Goal: Find specific page/section: Find specific page/section

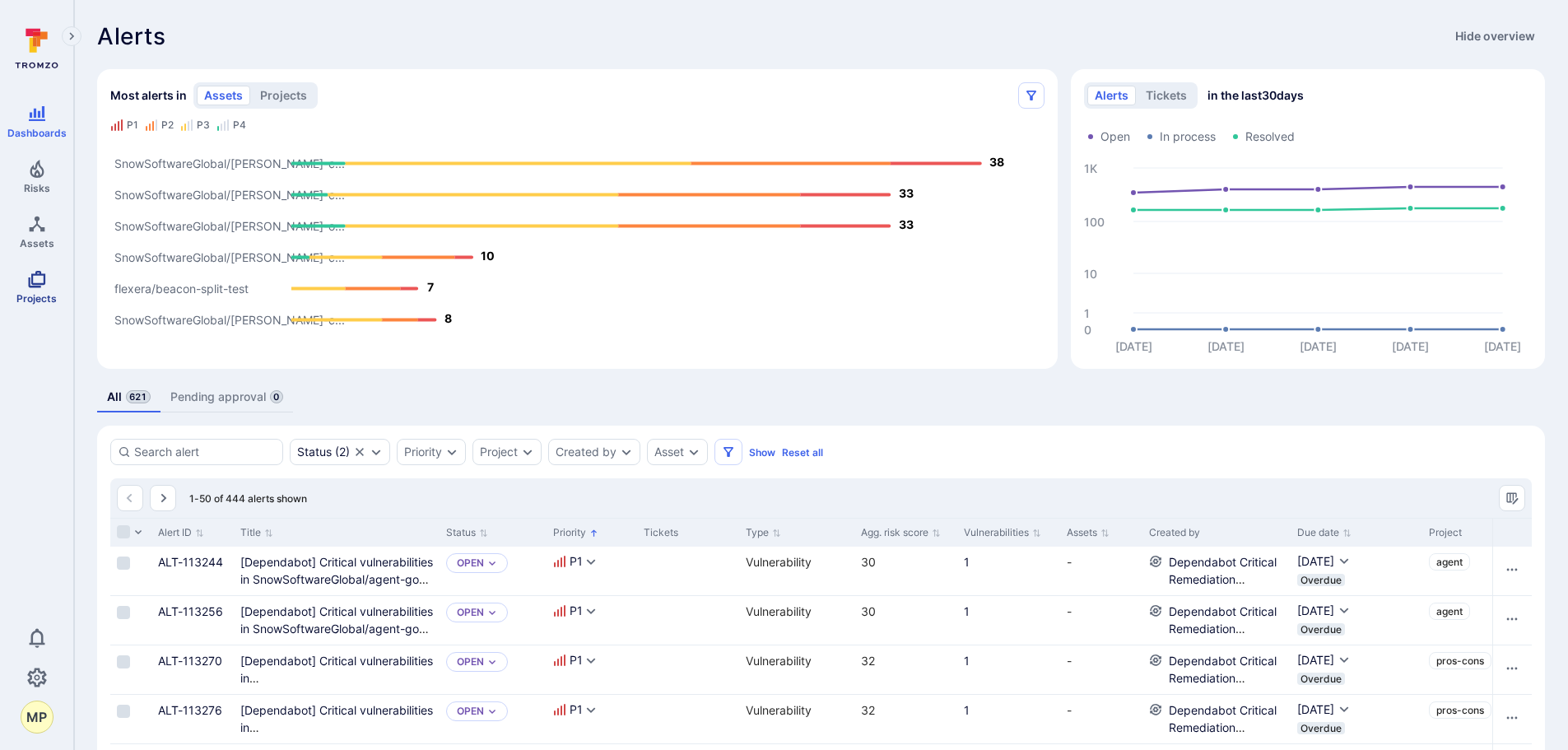
click at [23, 268] on link "Projects" at bounding box center [36, 287] width 74 height 49
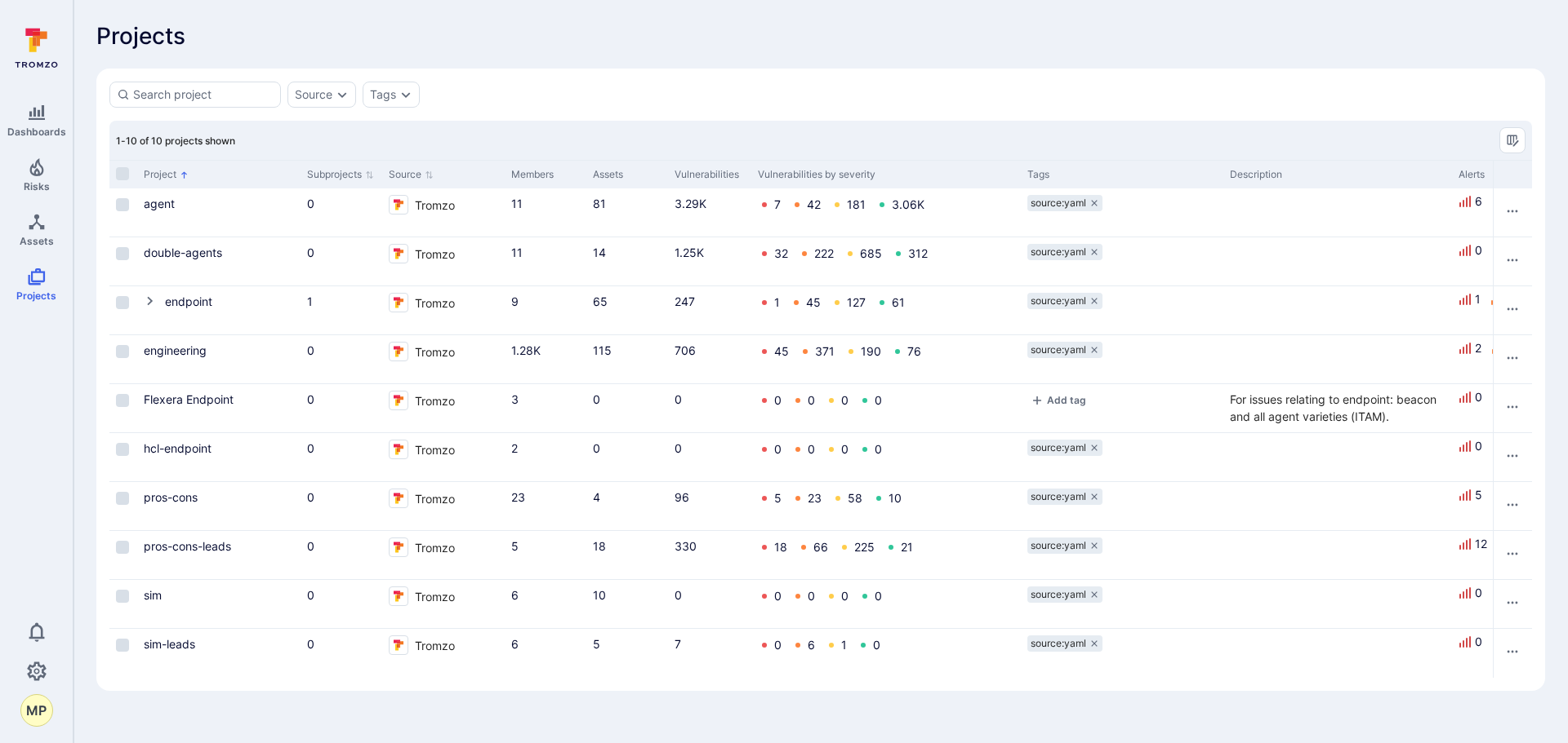
click at [174, 303] on link "endpoint" at bounding box center [188, 300] width 48 height 13
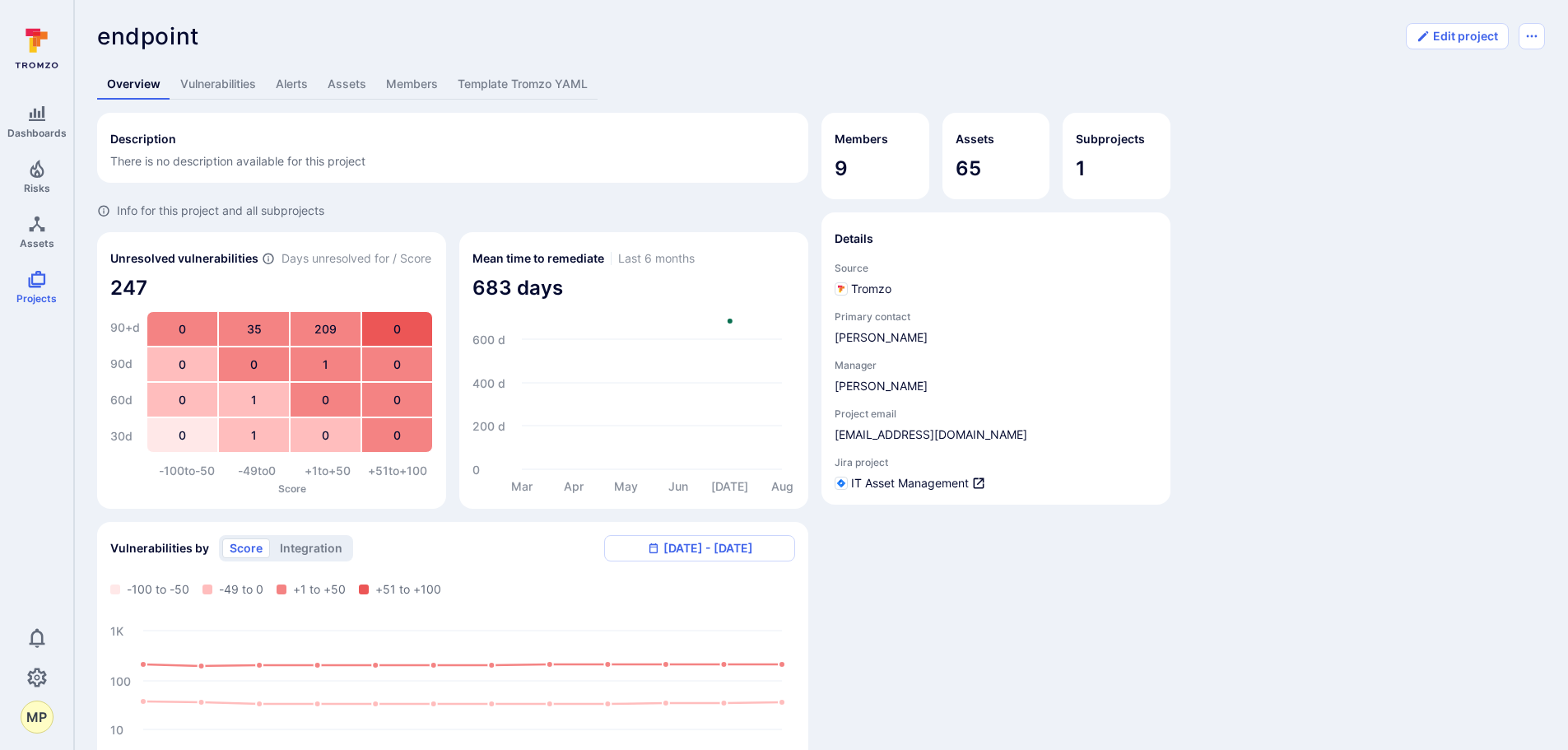
click at [219, 94] on link "Vulnerabilities" at bounding box center [218, 84] width 95 height 31
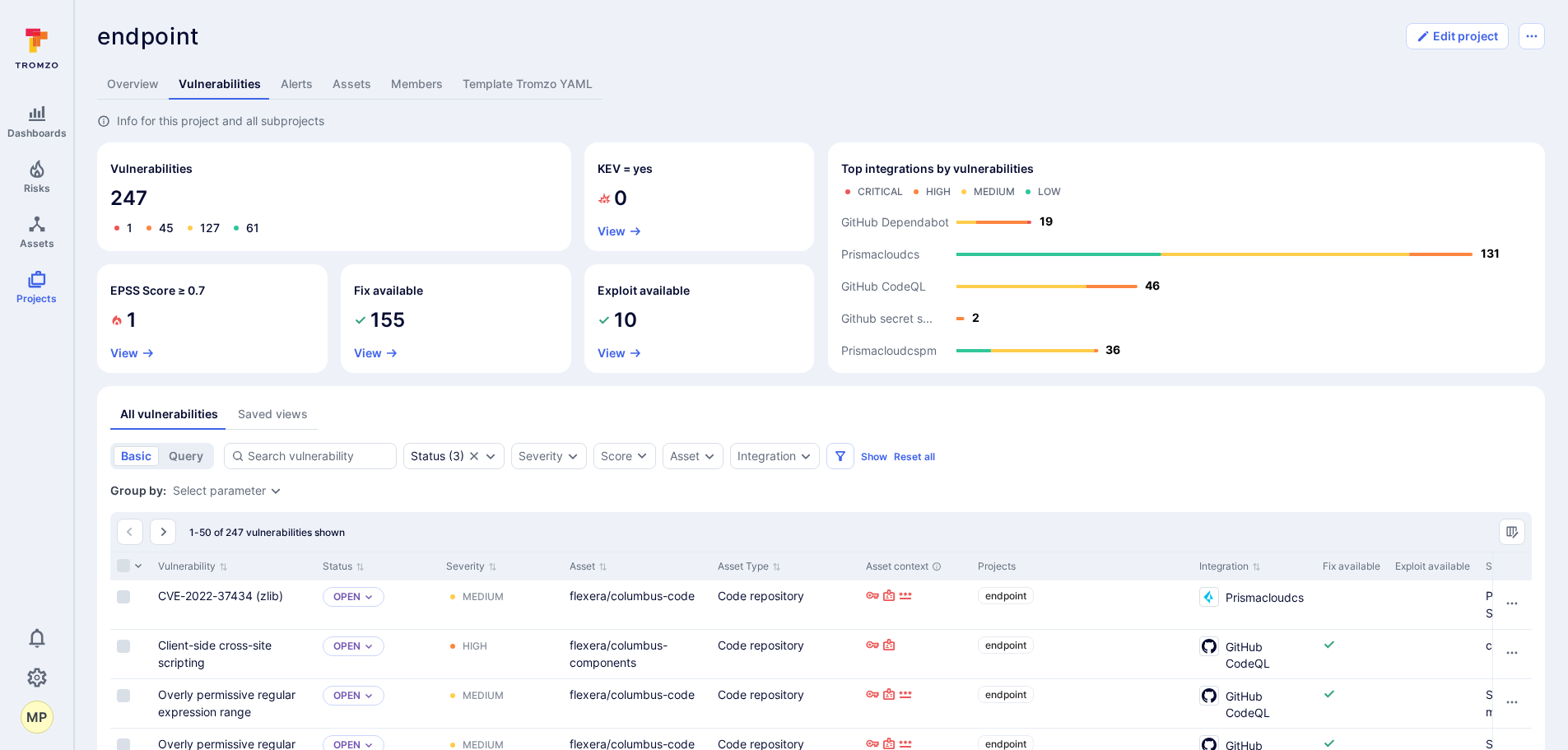
drag, startPoint x: 52, startPoint y: 577, endPoint x: 277, endPoint y: 553, distance: 226.3
click at [52, 577] on div "Dashboards Risks Assets Projects 0 MP" at bounding box center [36, 377] width 74 height 714
click at [812, 457] on icon "Expand dropdown" at bounding box center [806, 456] width 14 height 14
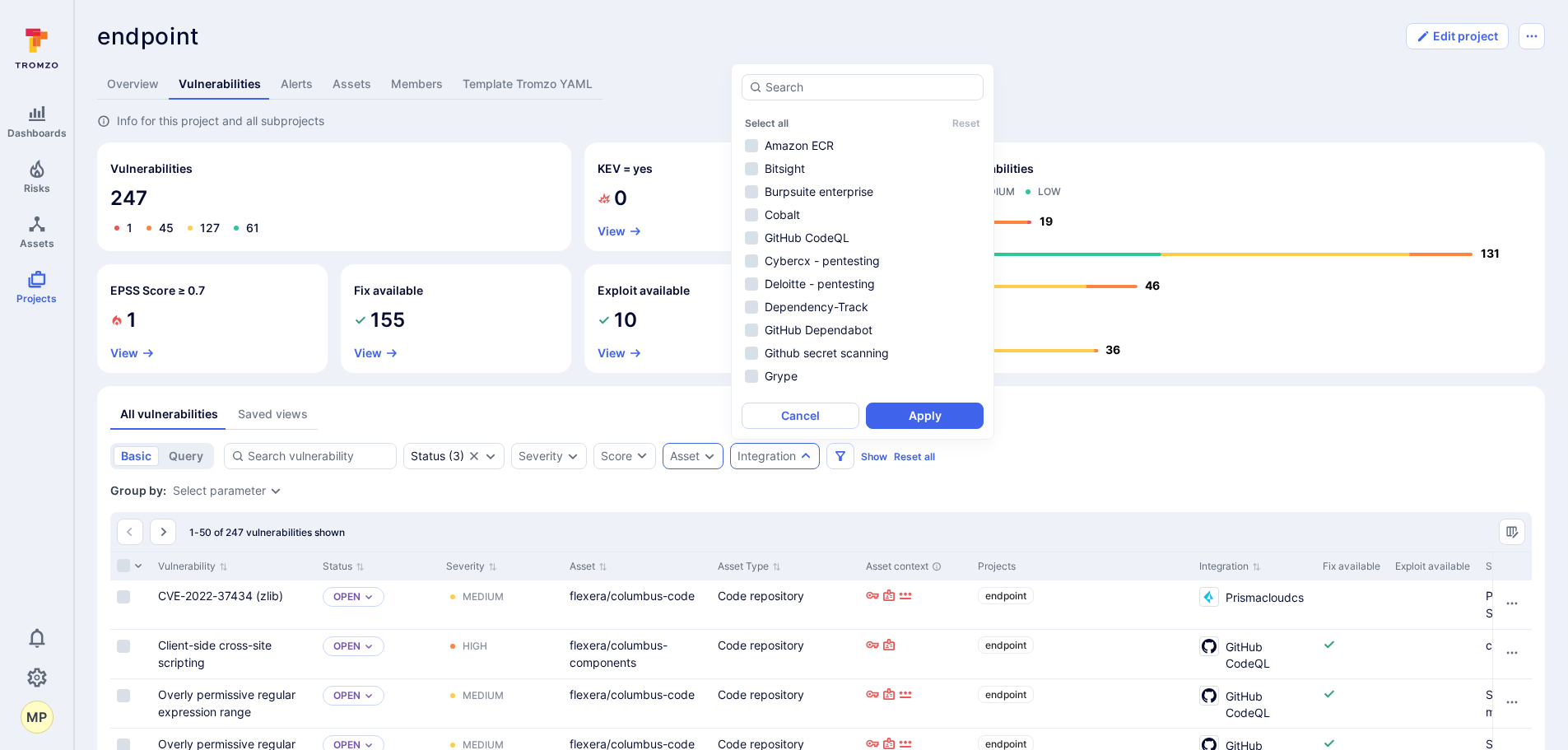
click at [723, 449] on div "Asset" at bounding box center [692, 456] width 61 height 26
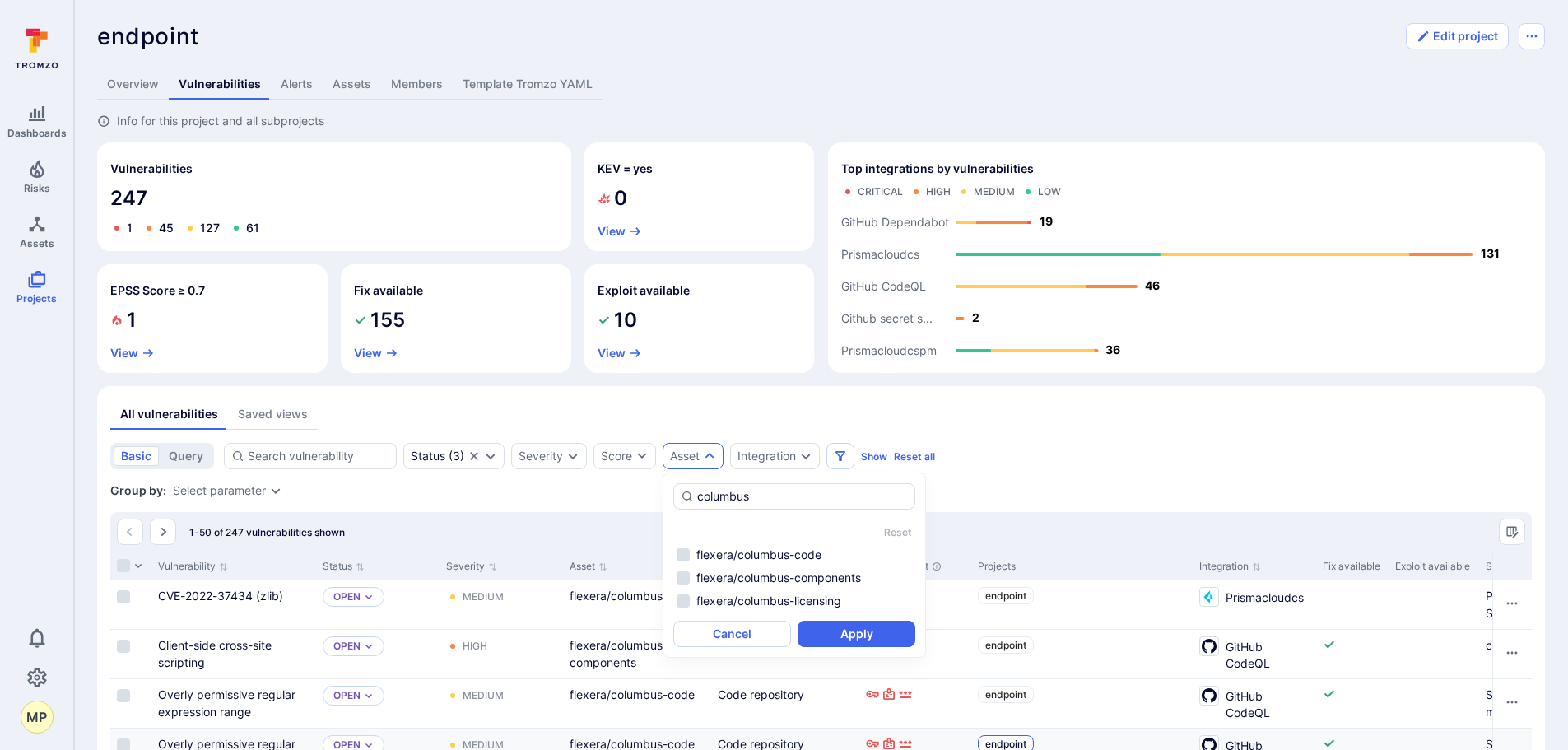
type input "columbus"
click at [686, 554] on li "flexera/columbus-code" at bounding box center [794, 555] width 242 height 20
click at [686, 581] on li "flexera/columbus-components" at bounding box center [794, 578] width 242 height 20
click at [680, 604] on li "flexera/columbus-licensing" at bounding box center [794, 601] width 242 height 20
click at [851, 634] on button "Apply" at bounding box center [857, 634] width 118 height 26
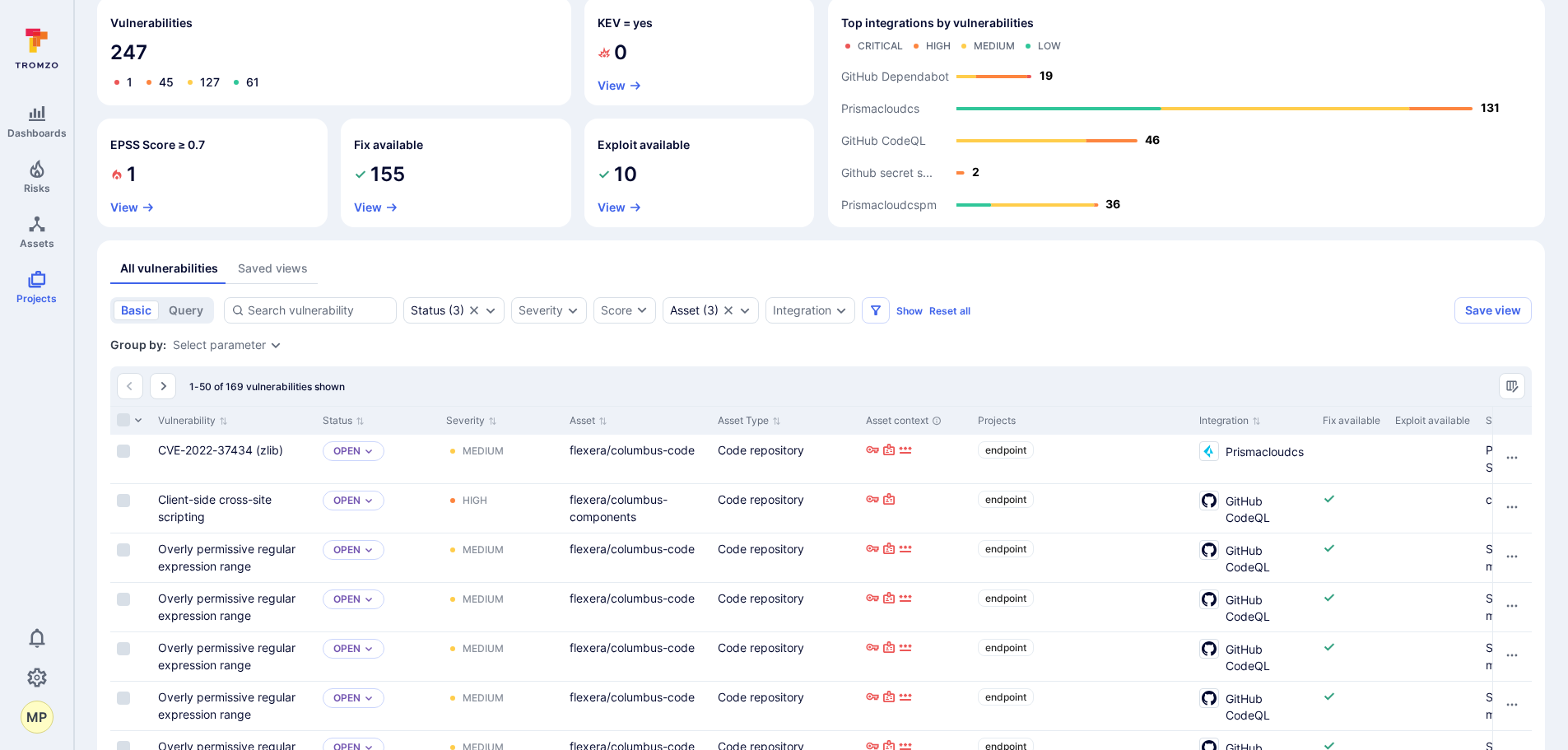
scroll to position [150, 0]
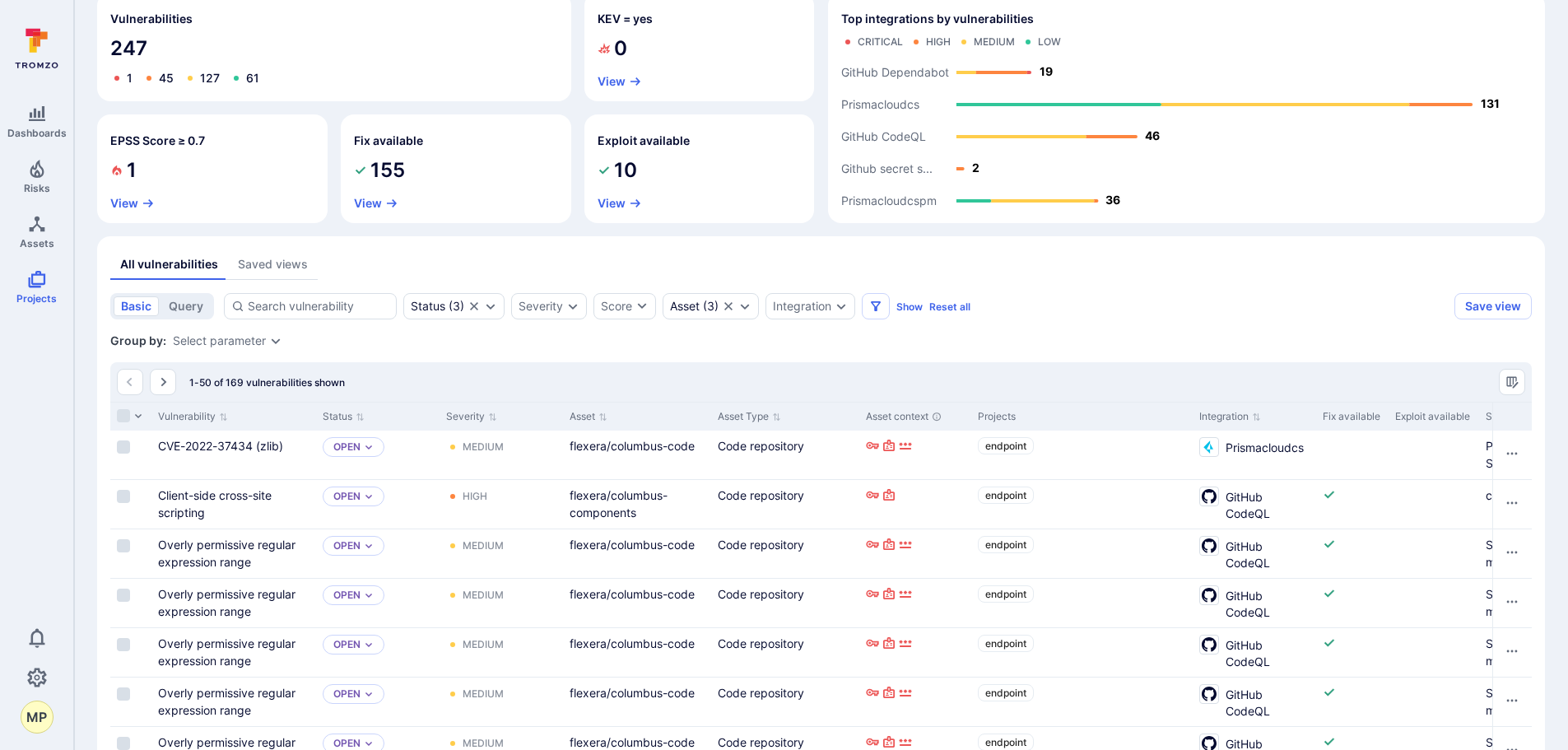
click at [598, 414] on button "Asset" at bounding box center [589, 417] width 38 height 14
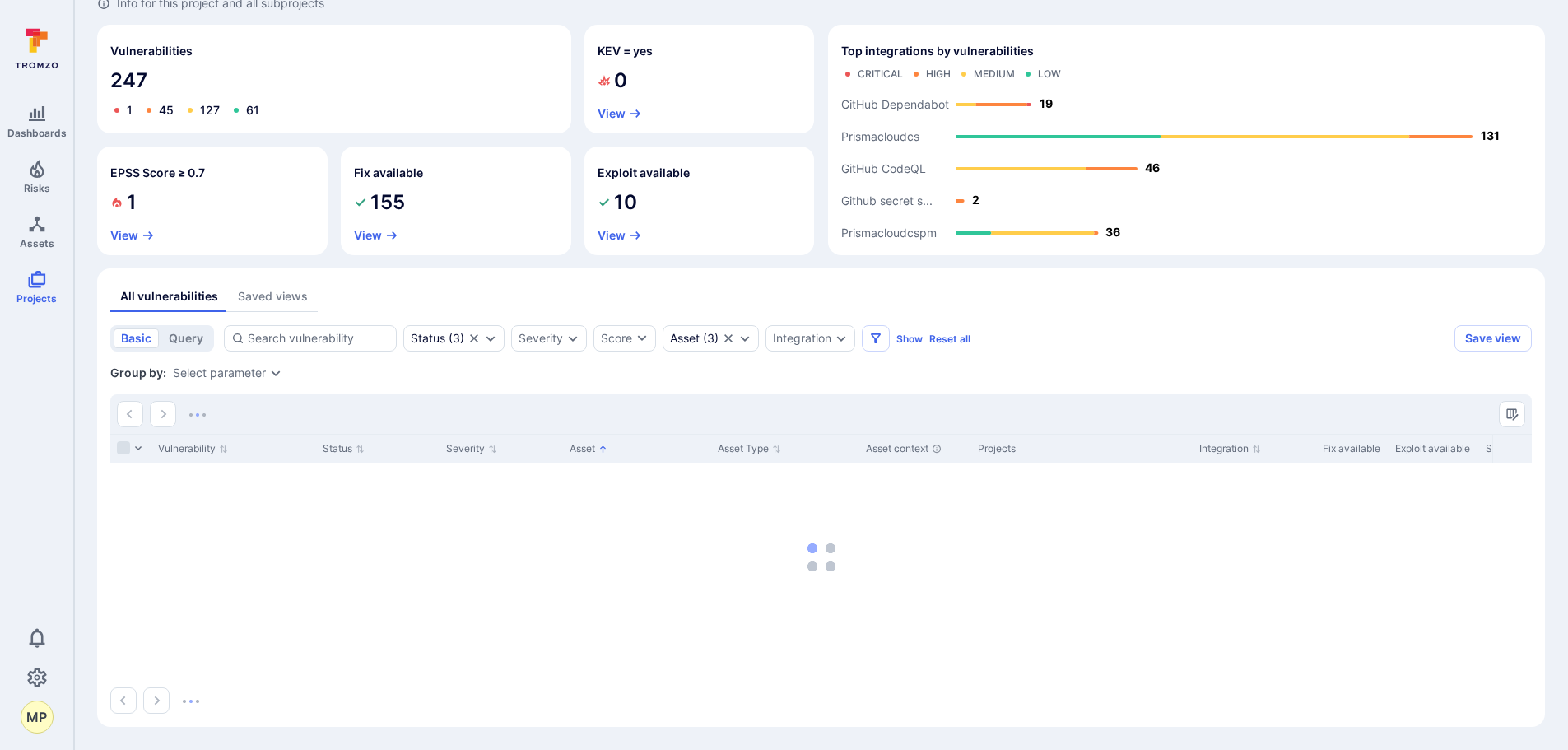
scroll to position [118, 0]
click at [744, 344] on icon "Expand dropdown" at bounding box center [745, 339] width 14 height 14
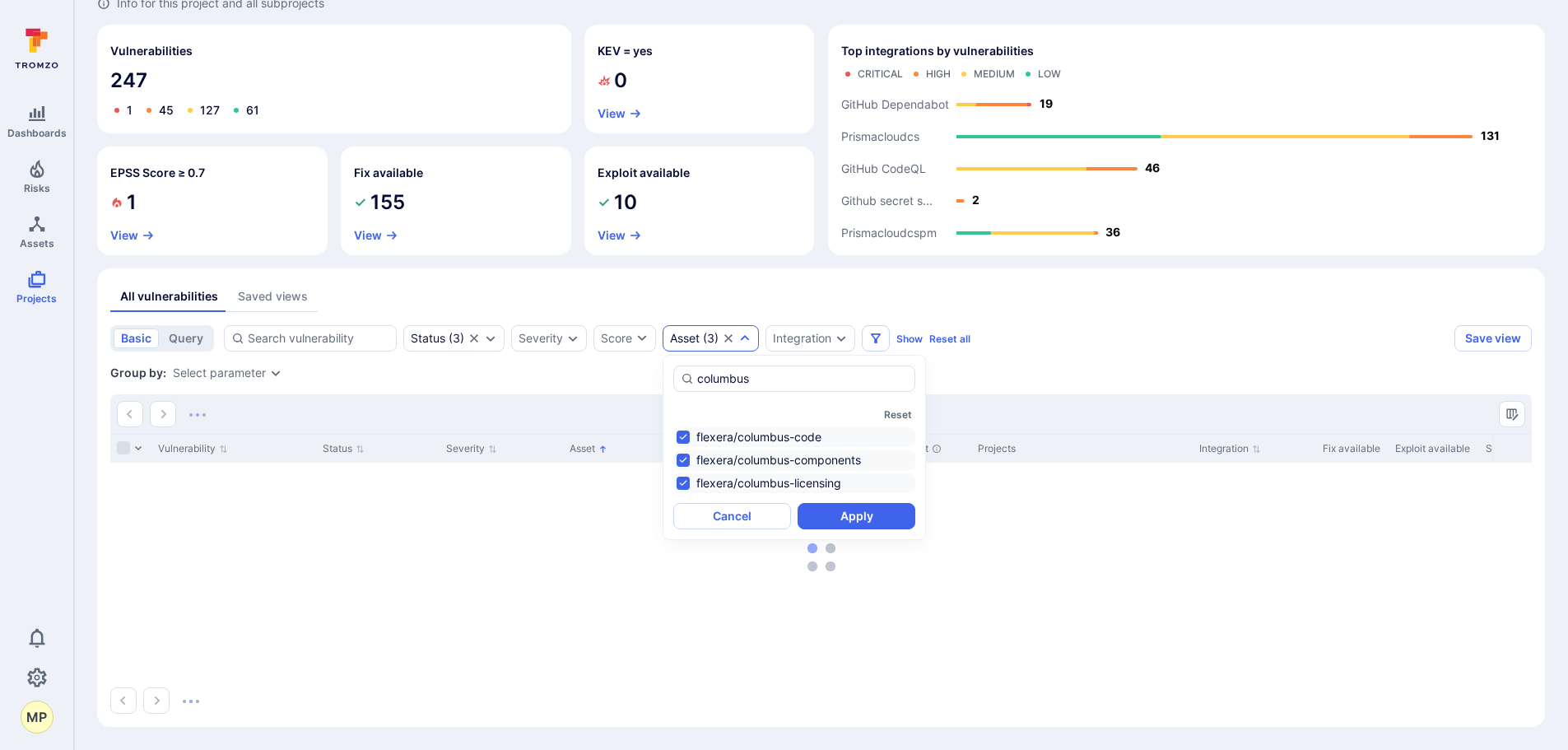
click at [686, 438] on li "flexera/columbus-code" at bounding box center [794, 438] width 242 height 20
click at [684, 453] on li "flexera/columbus-components" at bounding box center [794, 460] width 242 height 20
click at [845, 518] on button "Apply" at bounding box center [857, 516] width 118 height 26
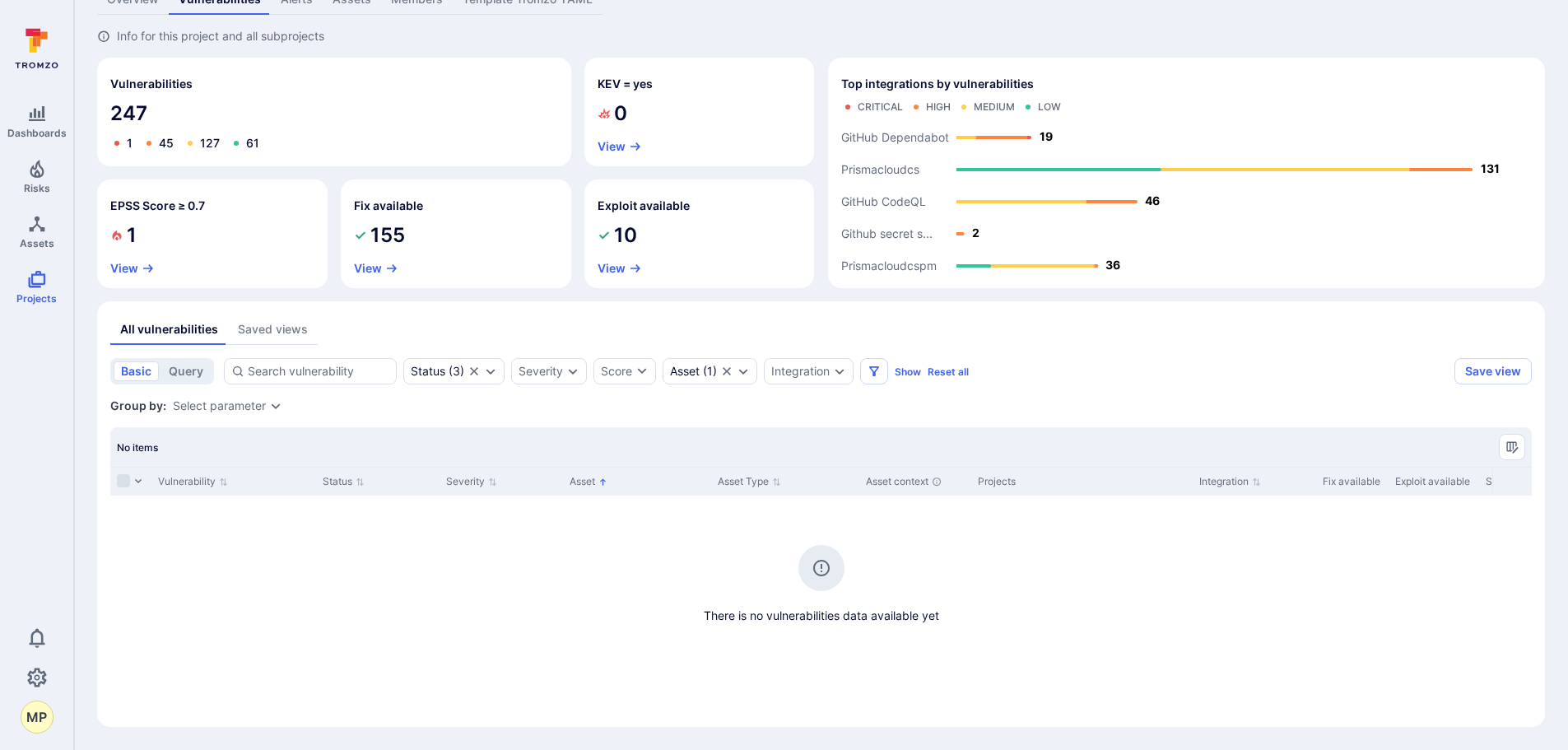
scroll to position [84, 0]
click at [724, 370] on icon "Clear selection" at bounding box center [727, 371] width 14 height 14
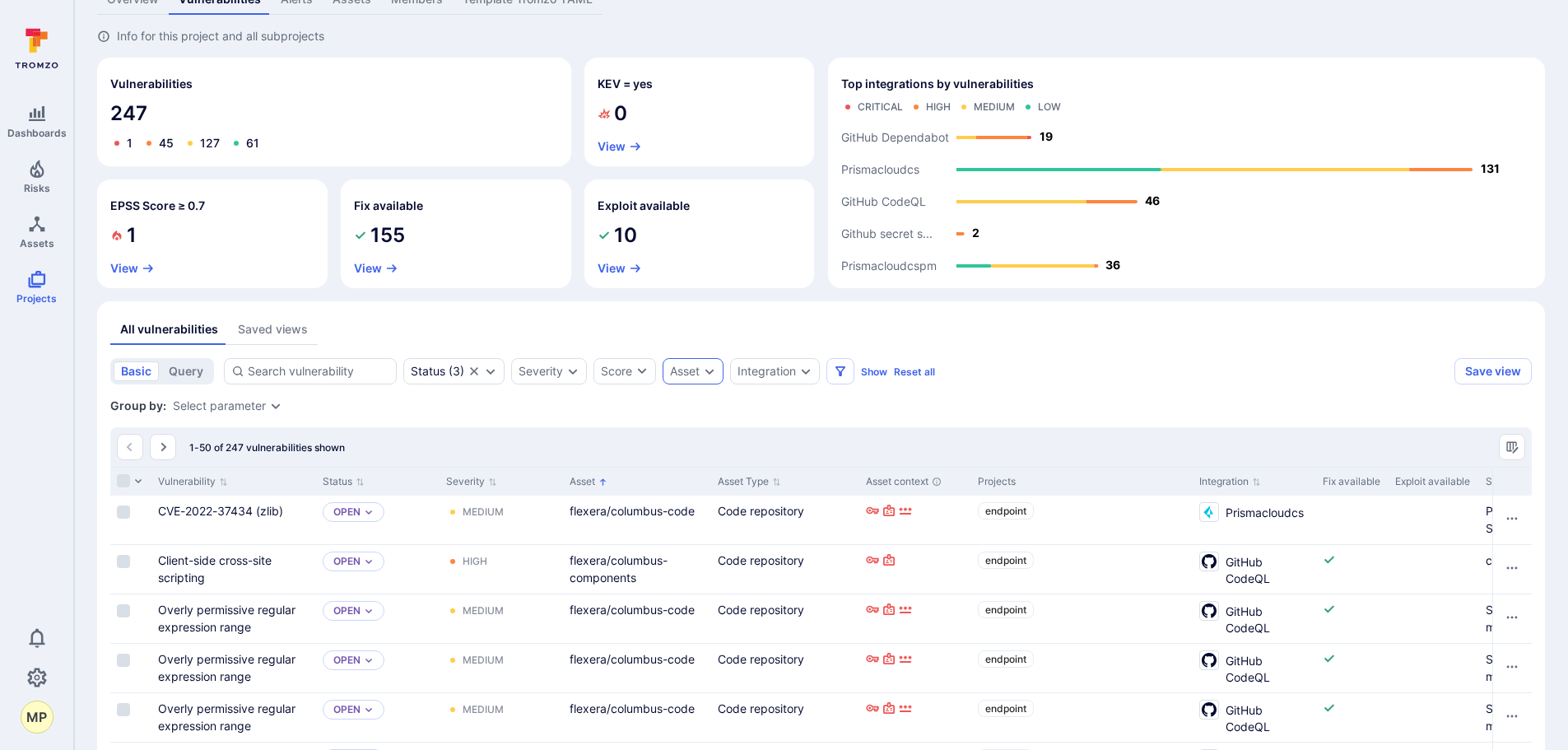
click at [709, 379] on div "Asset" at bounding box center [692, 371] width 61 height 26
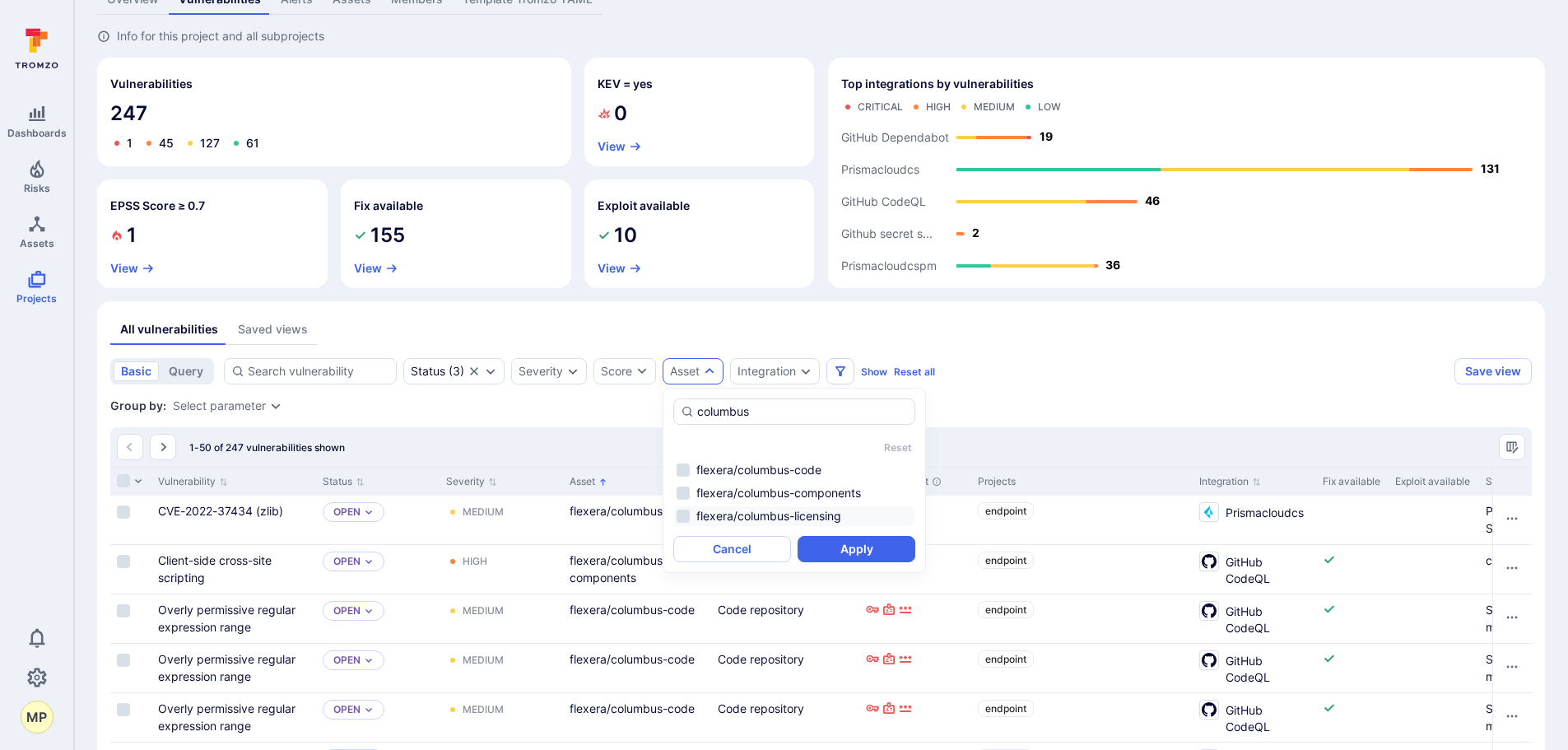
click at [679, 520] on li "flexera/columbus-licensing" at bounding box center [794, 517] width 242 height 20
click at [844, 545] on button "Apply" at bounding box center [857, 549] width 118 height 26
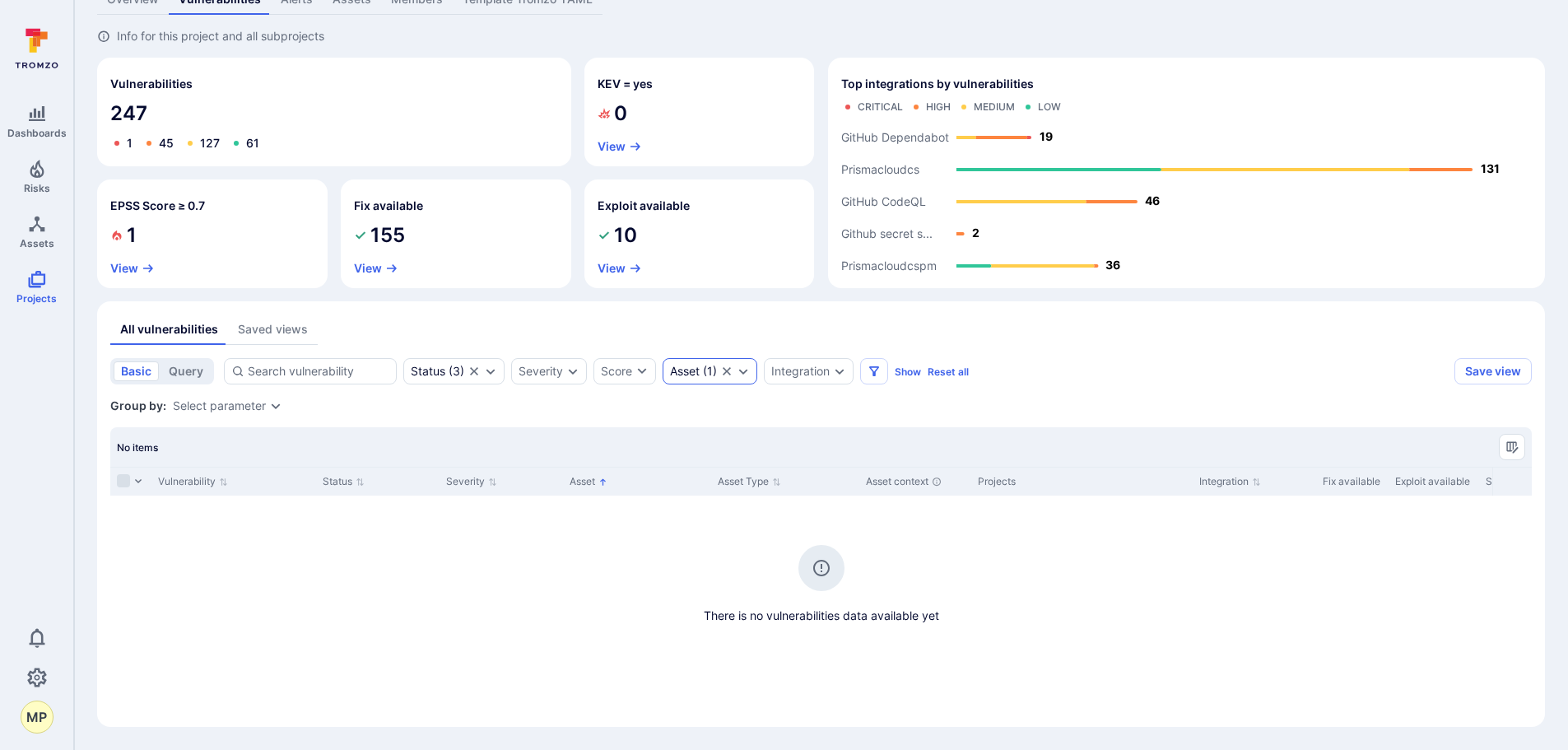
click at [742, 371] on icon "Expand dropdown" at bounding box center [744, 371] width 9 height 5
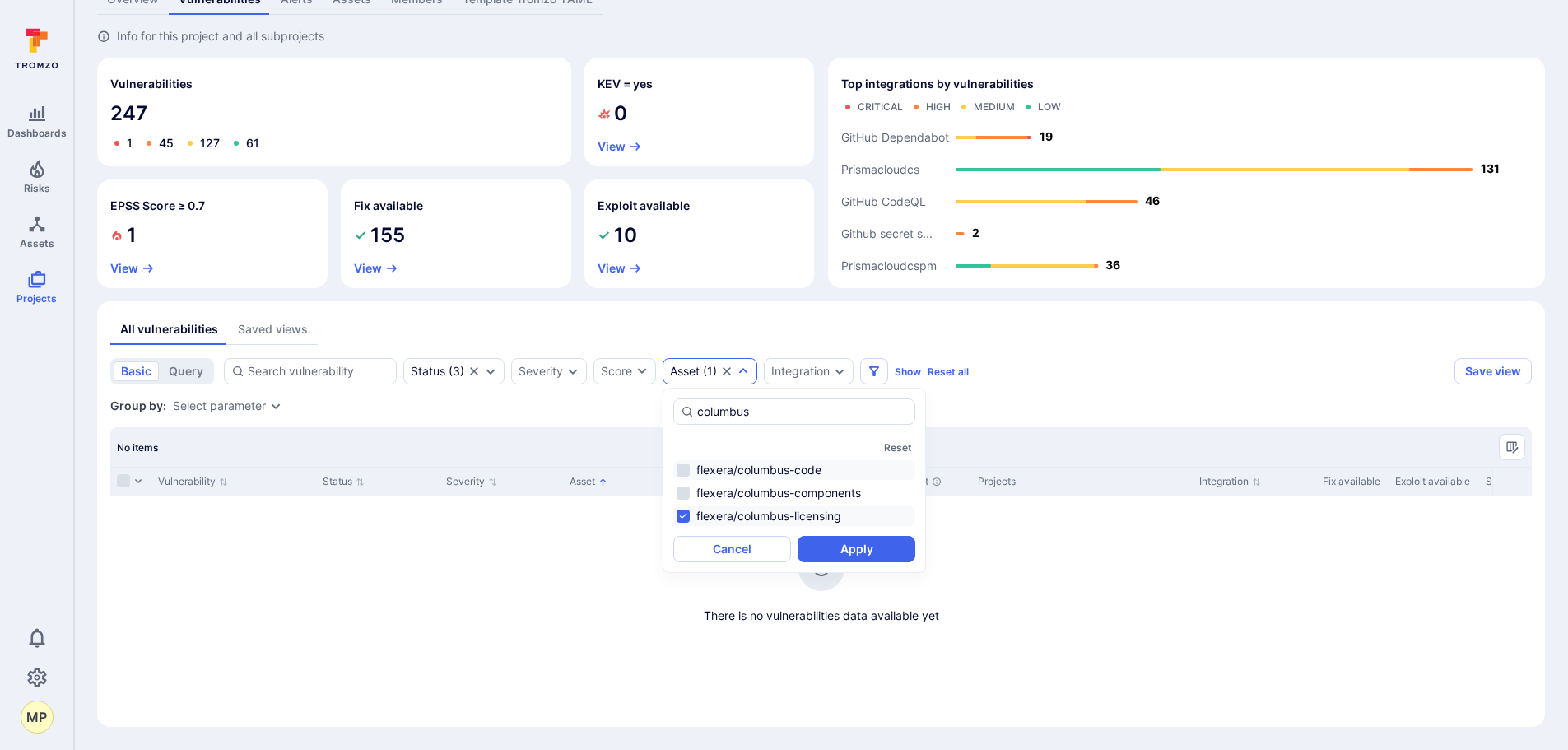
click at [688, 470] on li "flexera/columbus-code" at bounding box center [794, 470] width 242 height 20
click at [682, 513] on li "flexera/columbus-licensing" at bounding box center [794, 517] width 242 height 20
click at [853, 553] on button "Apply" at bounding box center [857, 549] width 118 height 26
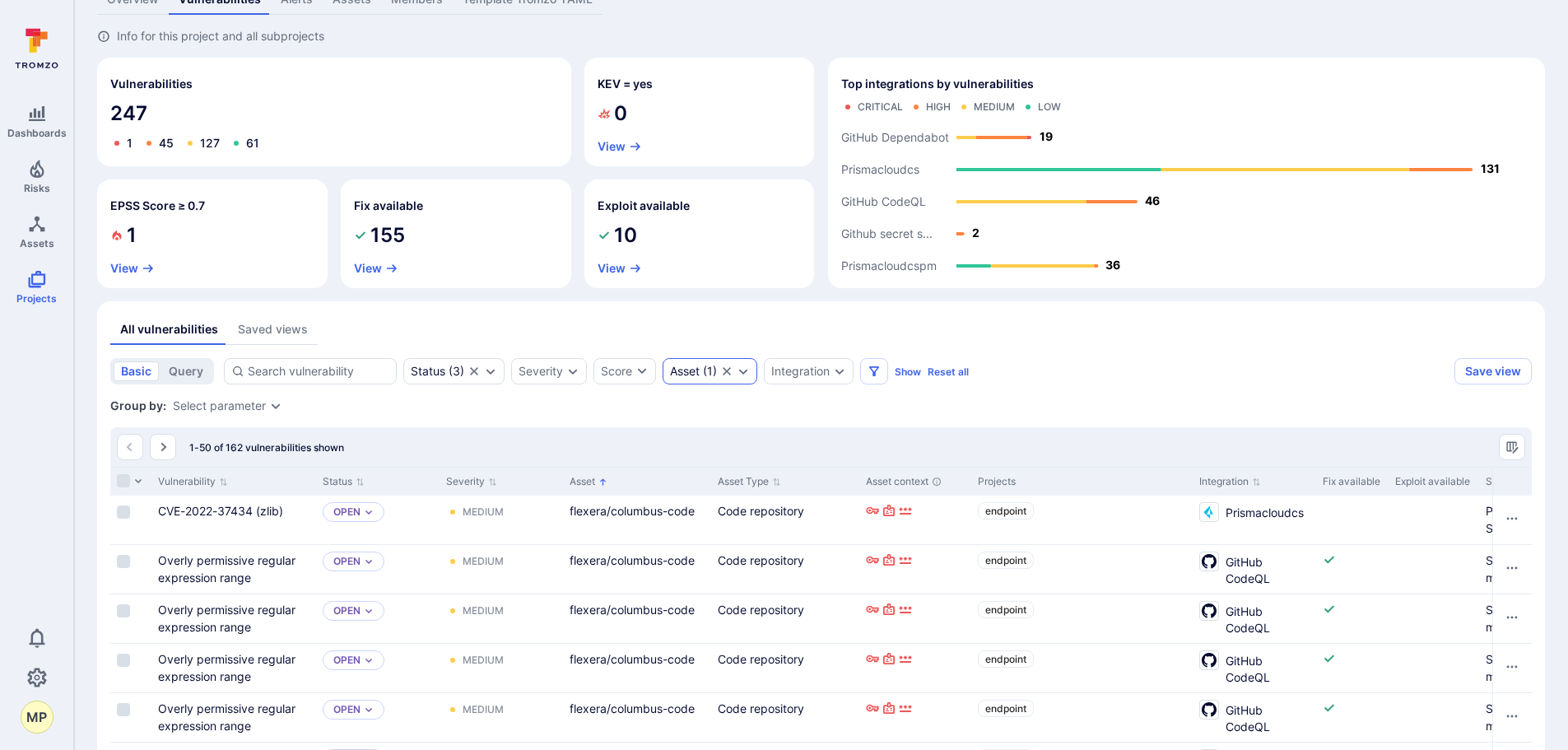
click at [741, 380] on div "Asset ( 1 )" at bounding box center [710, 371] width 94 height 26
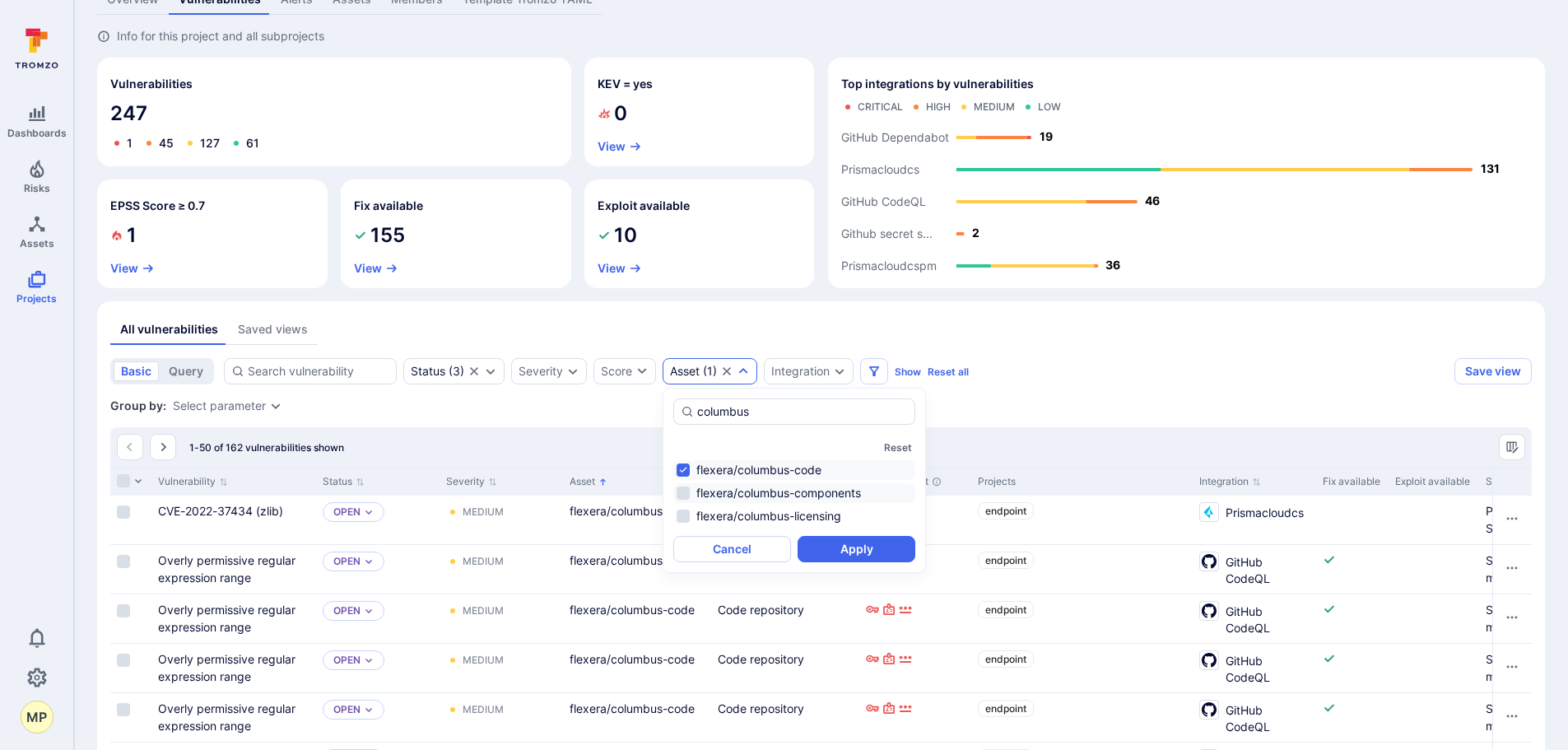
click at [686, 493] on li "flexera/columbus-components" at bounding box center [794, 493] width 242 height 20
click at [686, 468] on li "flexera/columbus-code" at bounding box center [794, 470] width 242 height 20
click at [845, 553] on button "Apply" at bounding box center [857, 549] width 118 height 26
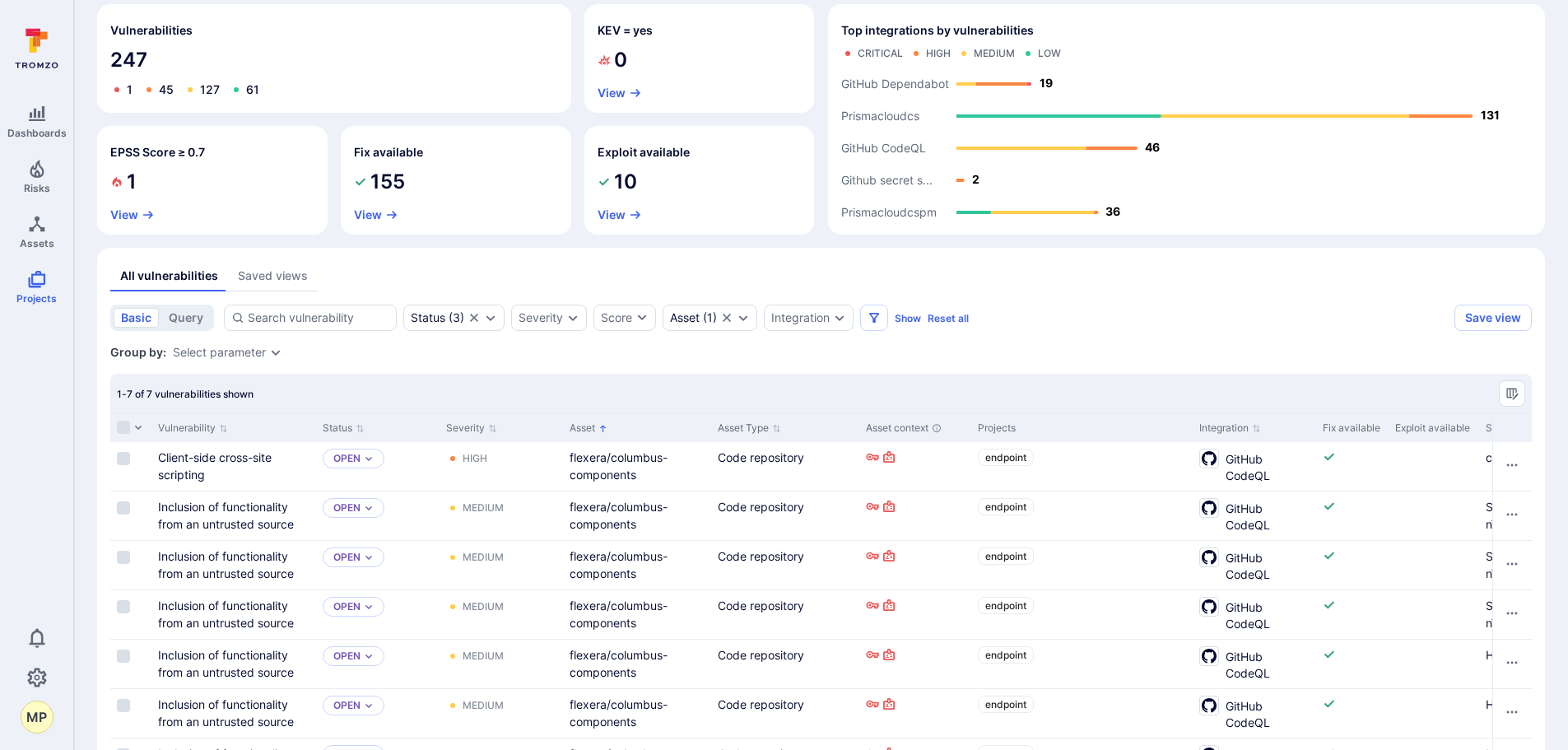
scroll to position [221, 0]
